Goal: Task Accomplishment & Management: Manage account settings

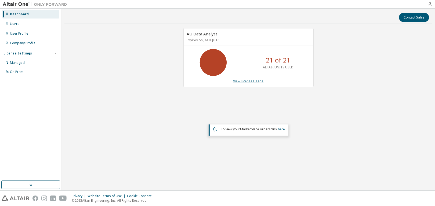
click at [252, 82] on link "View License Usage" at bounding box center [248, 81] width 30 height 5
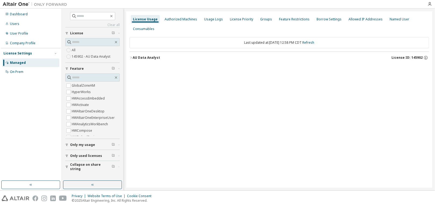
click at [129, 58] on div "License Usage Authorized Machines Usage Logs License Priority Groups Feature Re…" at bounding box center [279, 99] width 306 height 177
click at [132, 57] on icon "button" at bounding box center [130, 57] width 3 height 3
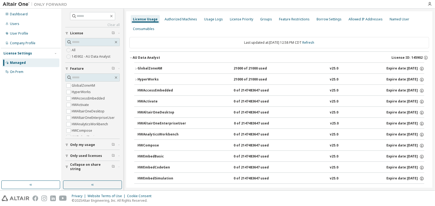
click at [135, 69] on icon "button" at bounding box center [135, 68] width 3 height 3
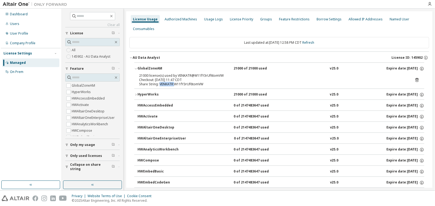
drag, startPoint x: 160, startPoint y: 83, endPoint x: 173, endPoint y: 84, distance: 13.7
click at [173, 84] on div "Share String: VENKATR:W11fY3rUf6tomVW" at bounding box center [272, 84] width 267 height 4
click at [178, 20] on div "Authorized Machines" at bounding box center [180, 19] width 32 height 4
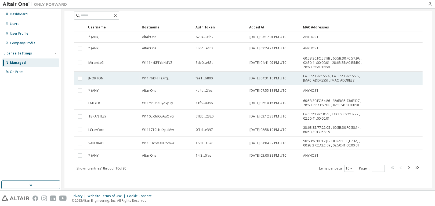
scroll to position [29, 0]
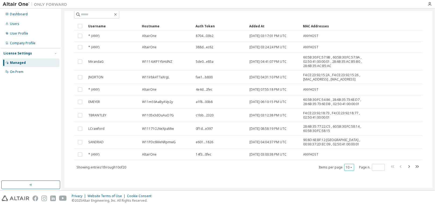
click at [350, 167] on icon "button" at bounding box center [351, 167] width 2 height 1
click at [345, 186] on div "30" at bounding box center [363, 187] width 43 height 6
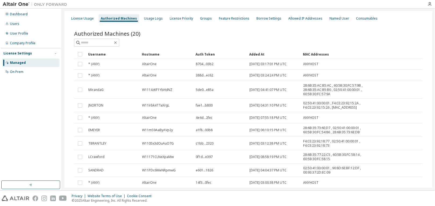
scroll to position [0, 0]
click at [88, 18] on div "License Usage" at bounding box center [82, 19] width 23 height 4
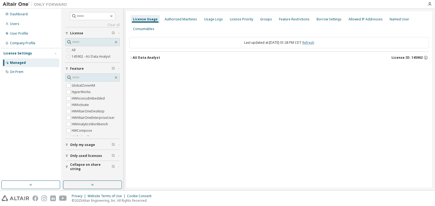
click at [314, 43] on link "Refresh" at bounding box center [308, 42] width 12 height 5
click at [131, 57] on icon "button" at bounding box center [130, 57] width 3 height 3
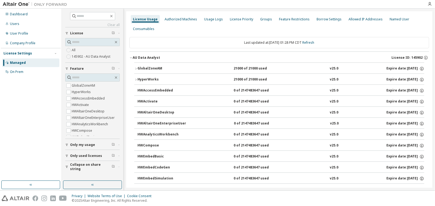
click at [137, 69] on icon "button" at bounding box center [135, 68] width 3 height 3
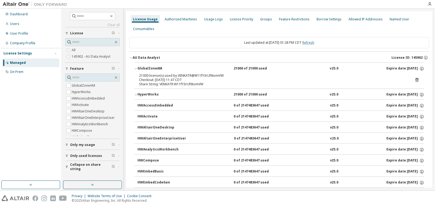
click at [314, 43] on link "Refresh" at bounding box center [308, 42] width 12 height 5
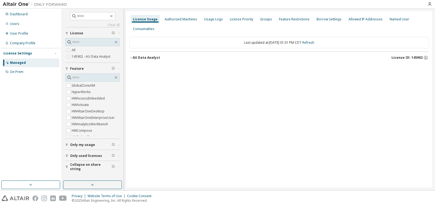
click at [131, 57] on icon "button" at bounding box center [130, 57] width 3 height 3
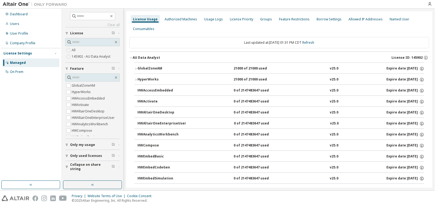
click at [135, 67] on icon "button" at bounding box center [135, 68] width 3 height 3
